Goal: Communication & Community: Answer question/provide support

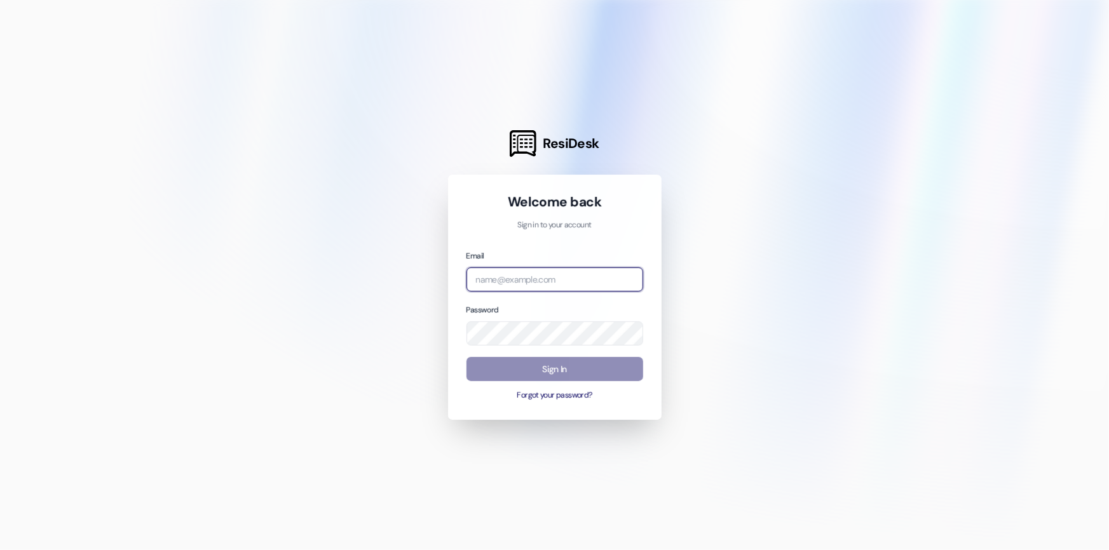
type input "[EMAIL_ADDRESS][DOMAIN_NAME]"
click at [573, 373] on button "Sign In" at bounding box center [554, 369] width 177 height 25
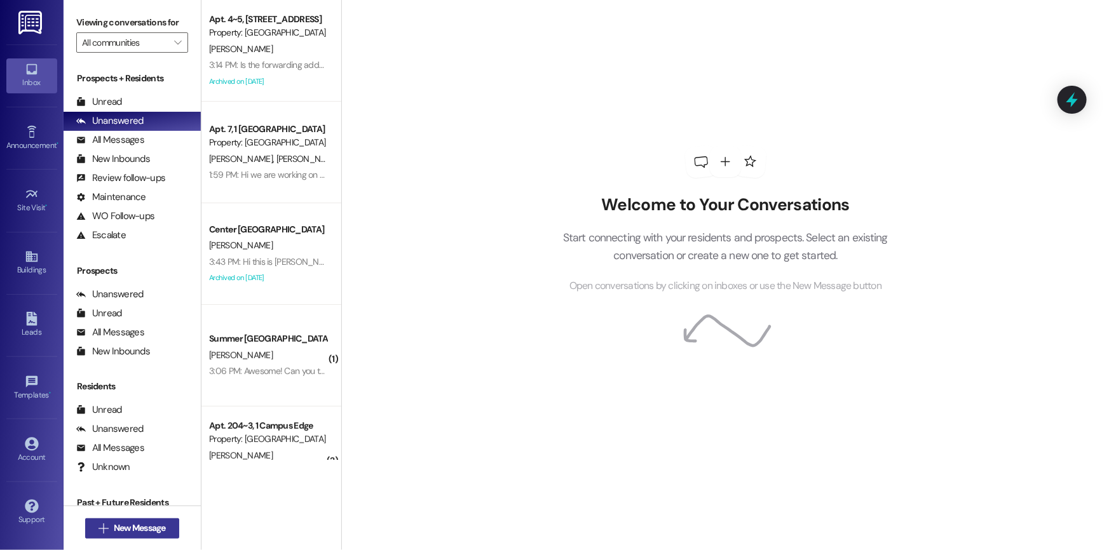
click at [124, 529] on span "New Message" at bounding box center [140, 528] width 52 height 13
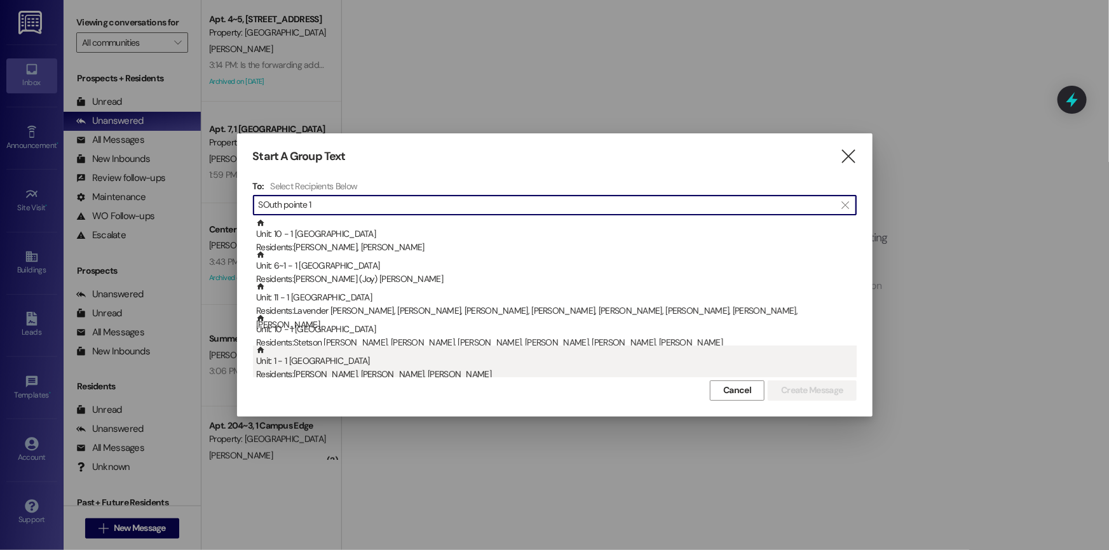
type input "SOuth pointe 1"
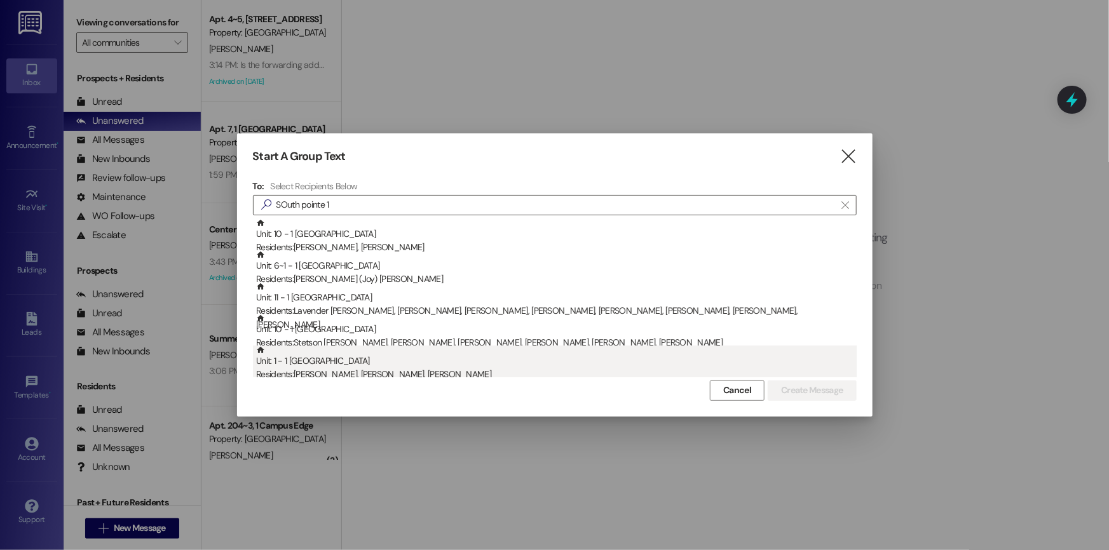
click at [323, 368] on div "Residents: [PERSON_NAME], [PERSON_NAME], [PERSON_NAME]" at bounding box center [556, 374] width 600 height 13
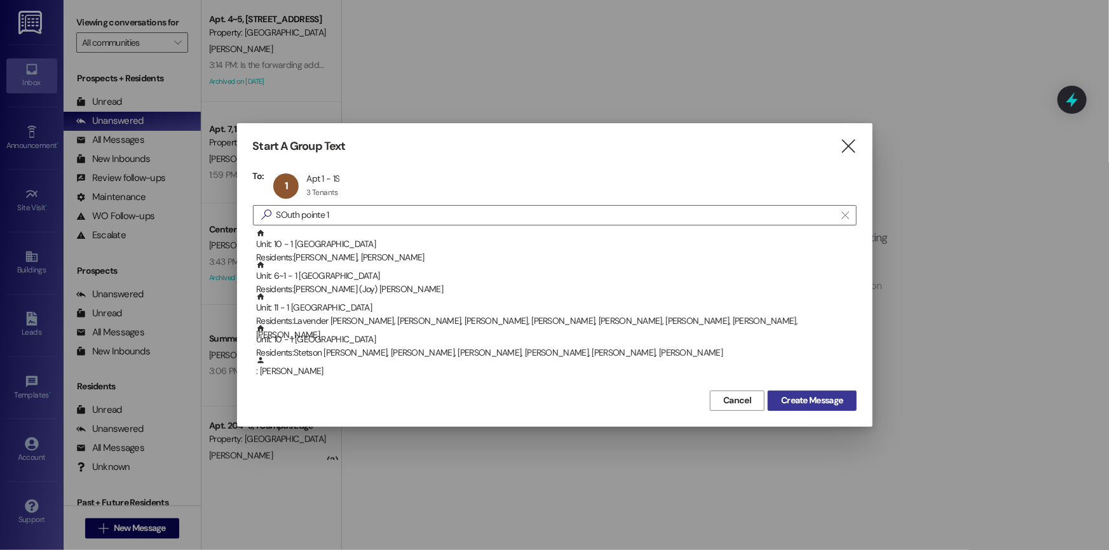
click at [796, 400] on span "Create Message" at bounding box center [812, 400] width 62 height 13
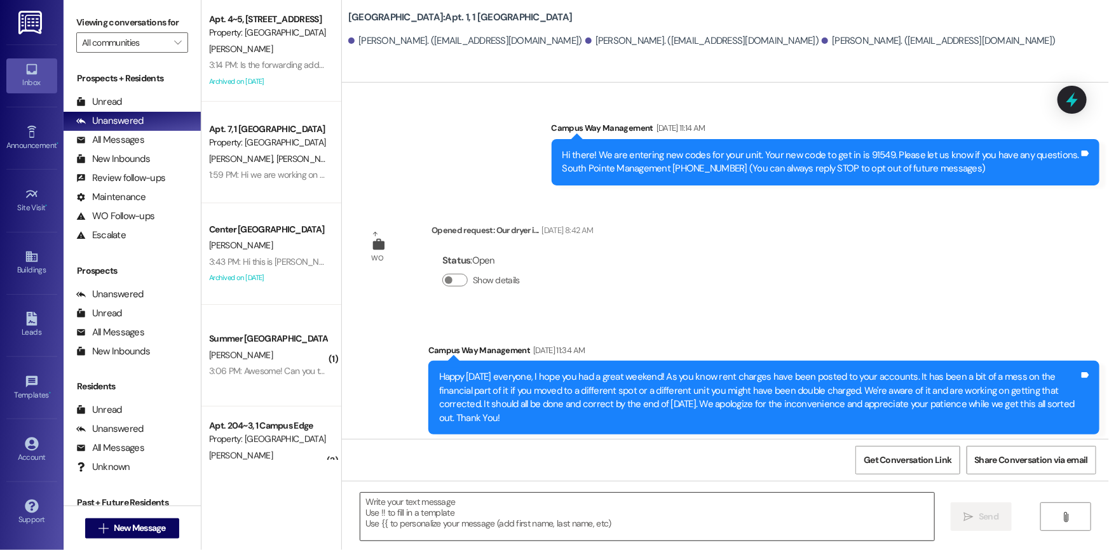
scroll to position [9081, 0]
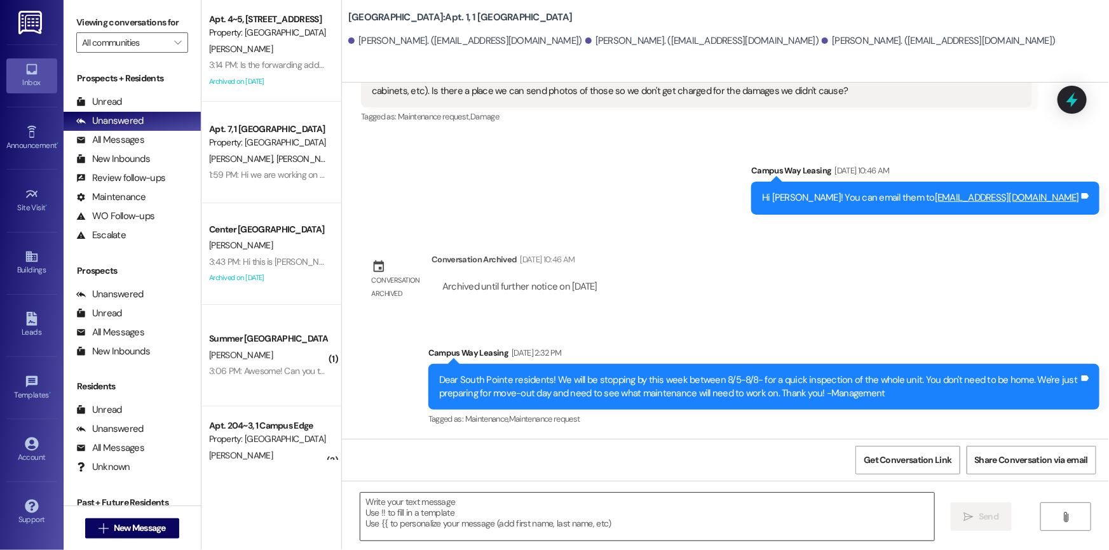
click at [396, 505] on textarea at bounding box center [647, 517] width 574 height 48
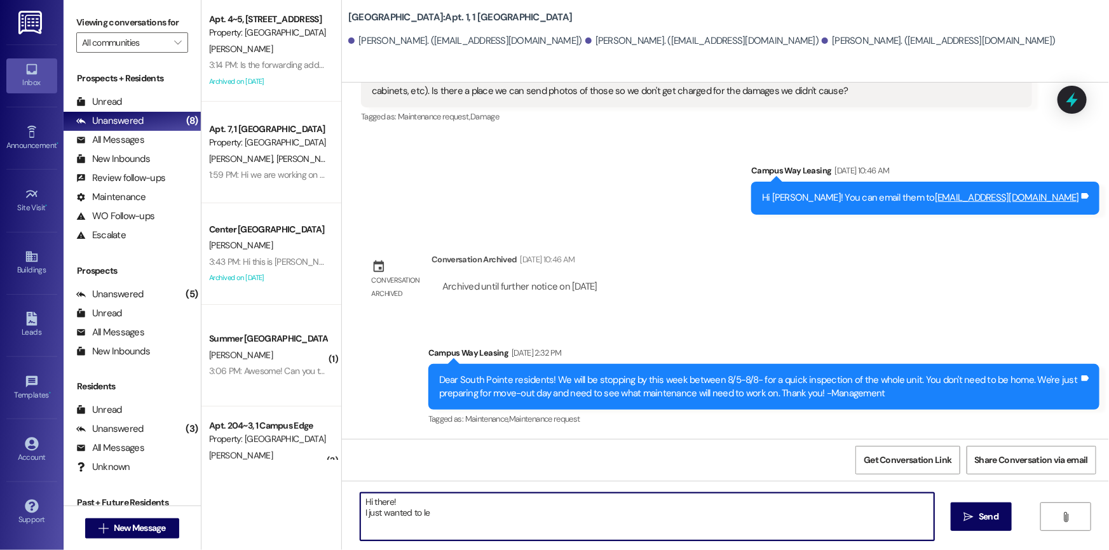
click at [459, 514] on textarea "Hi there! I just wanted to le" at bounding box center [647, 517] width 574 height 48
type textarea "Hi there! I just wanted to let you know that"
